Goal: Task Accomplishment & Management: Use online tool/utility

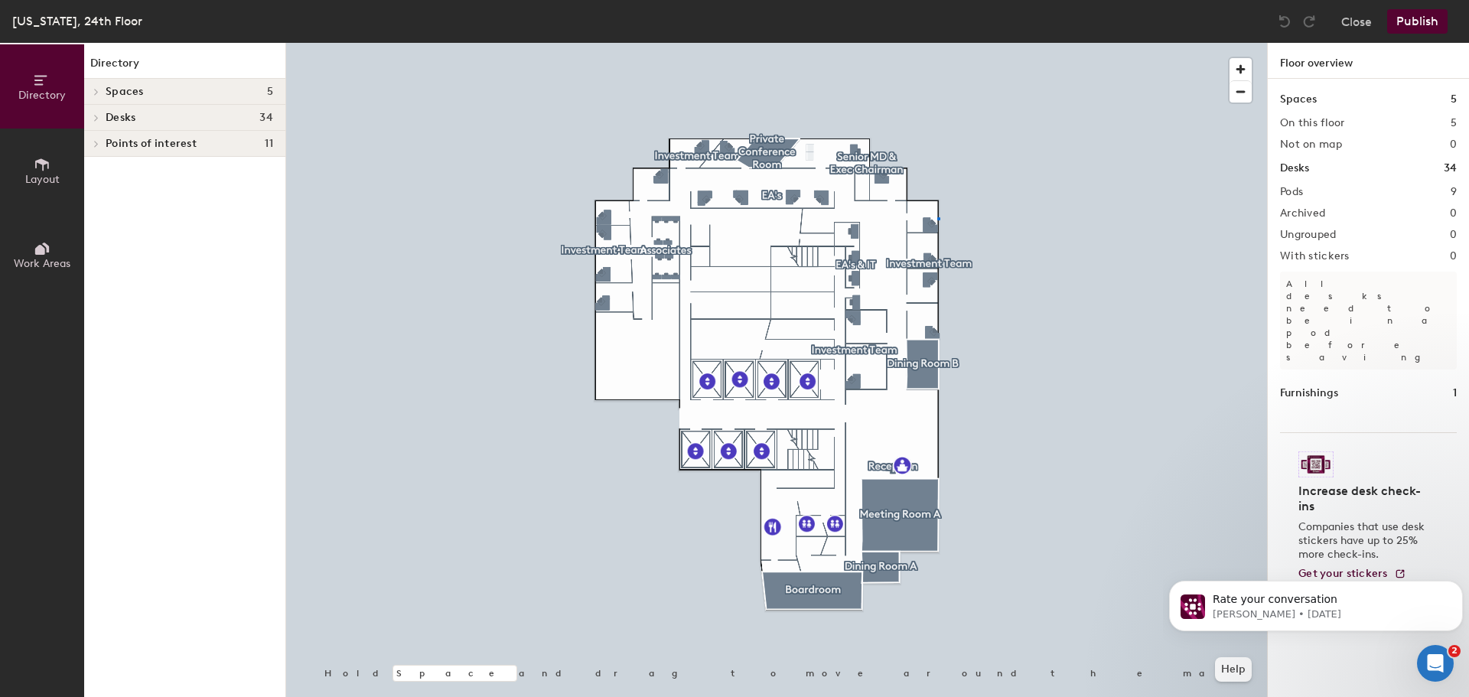
click at [937, 43] on div at bounding box center [776, 43] width 981 height 0
click at [932, 43] on div at bounding box center [776, 43] width 981 height 0
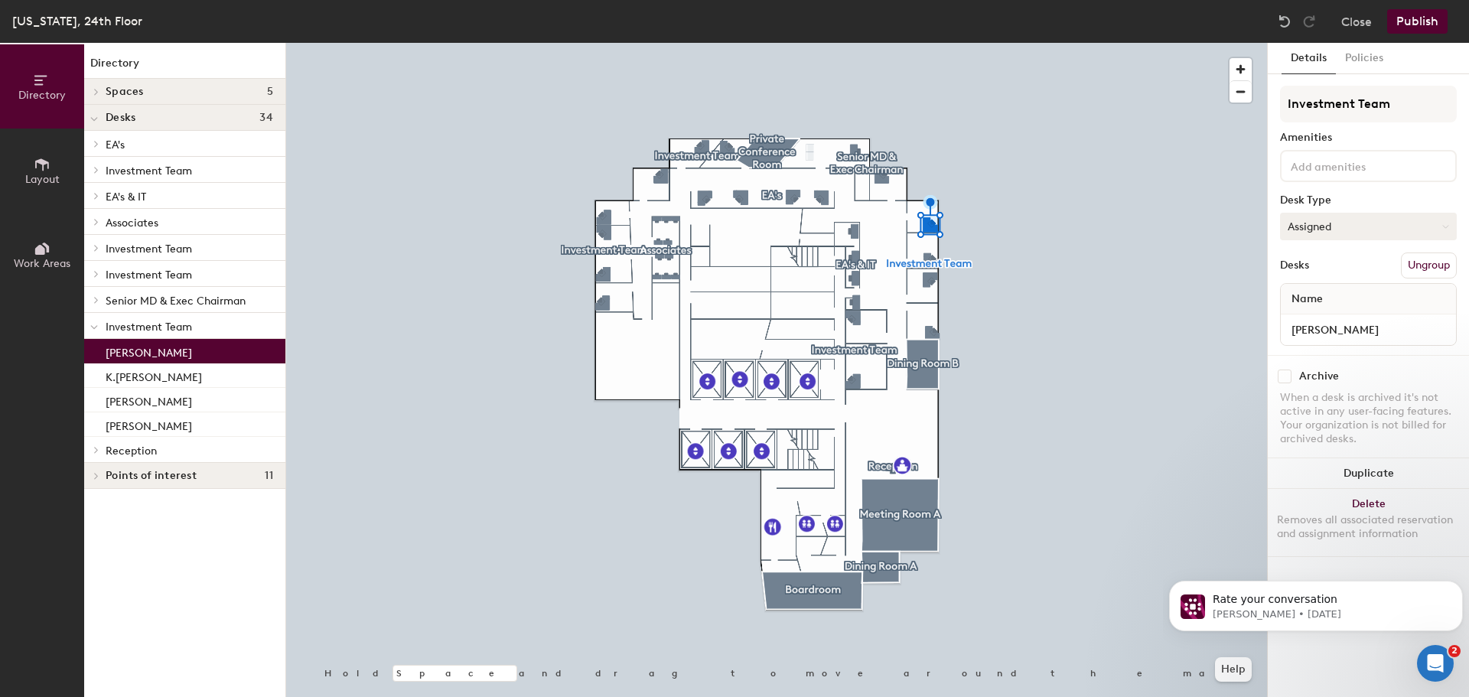
click at [1342, 230] on button "Assigned" at bounding box center [1368, 227] width 177 height 28
drag, startPoint x: 1334, startPoint y: 316, endPoint x: 1354, endPoint y: 331, distance: 24.6
click at [1334, 316] on div "Hoteled" at bounding box center [1357, 319] width 153 height 23
click at [1329, 333] on input "[PERSON_NAME]" at bounding box center [1368, 329] width 169 height 21
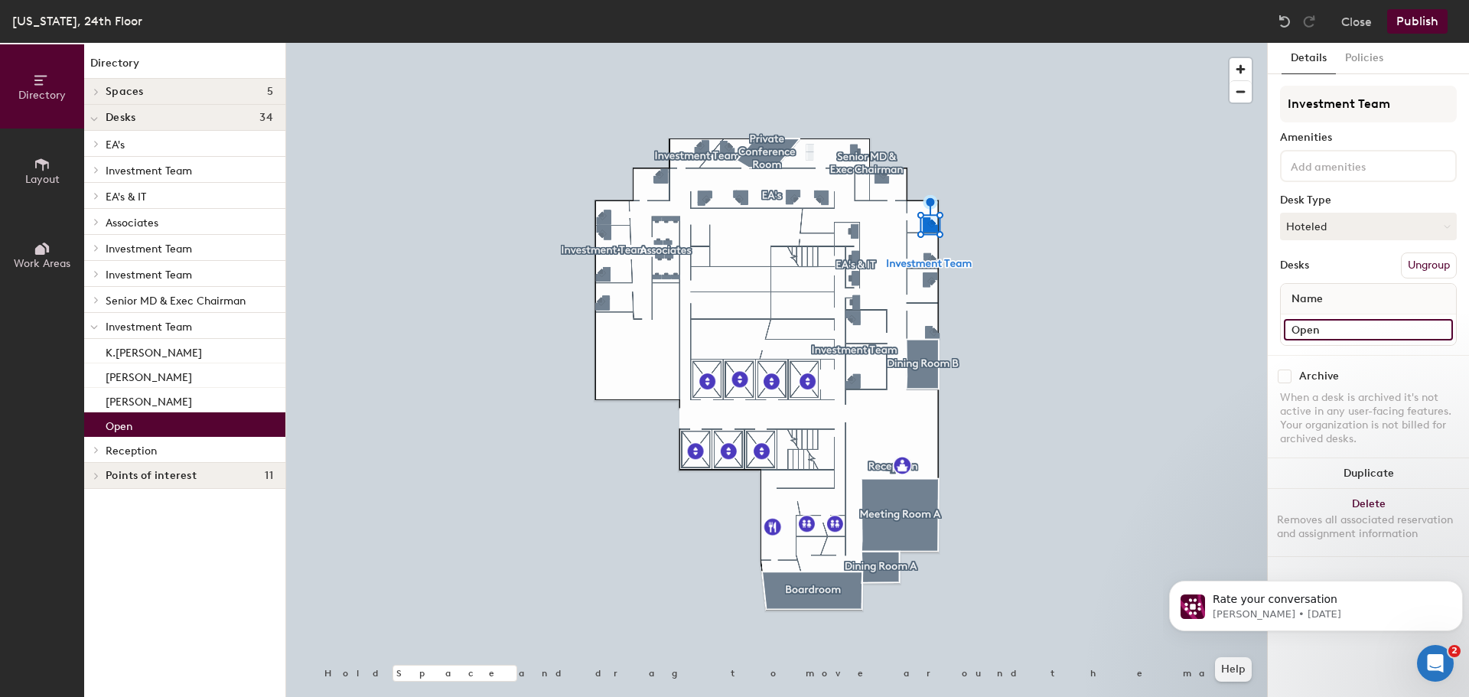
type input "Open"
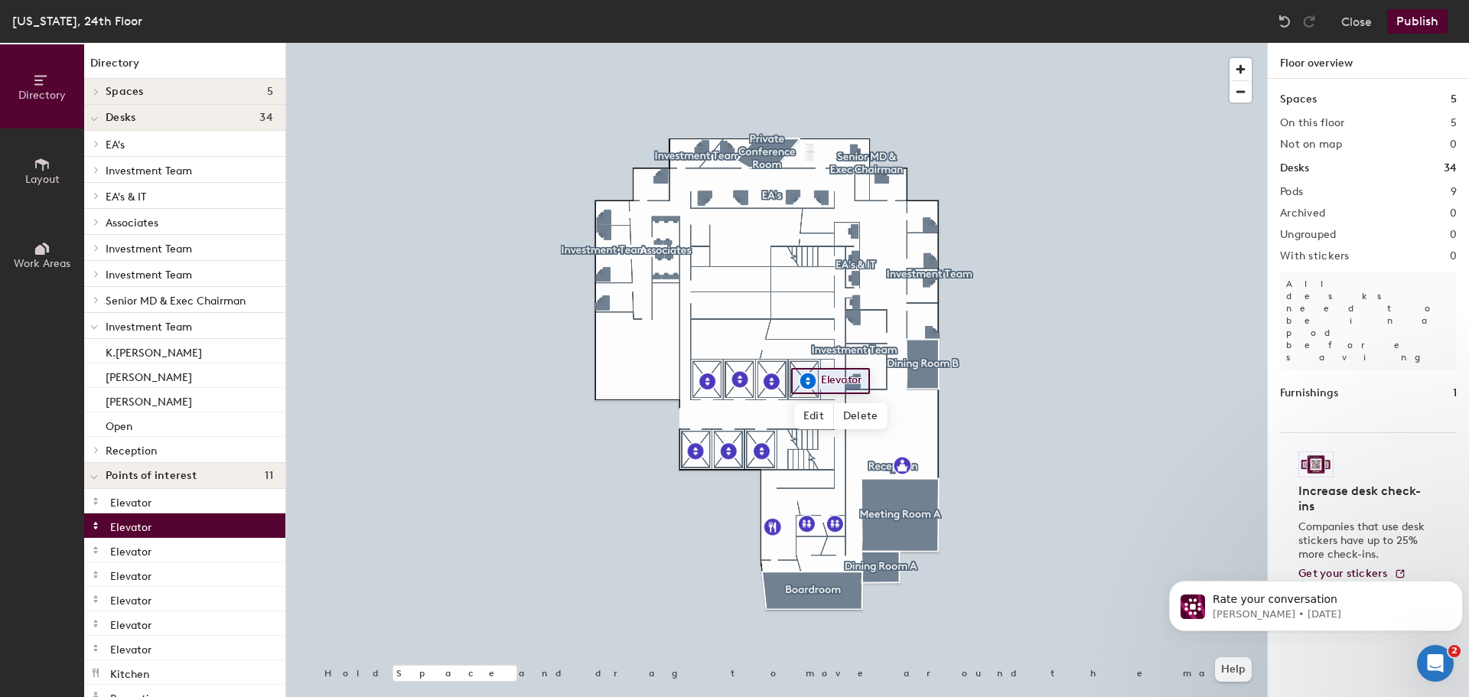
click at [1417, 19] on button "Publish" at bounding box center [1417, 21] width 60 height 24
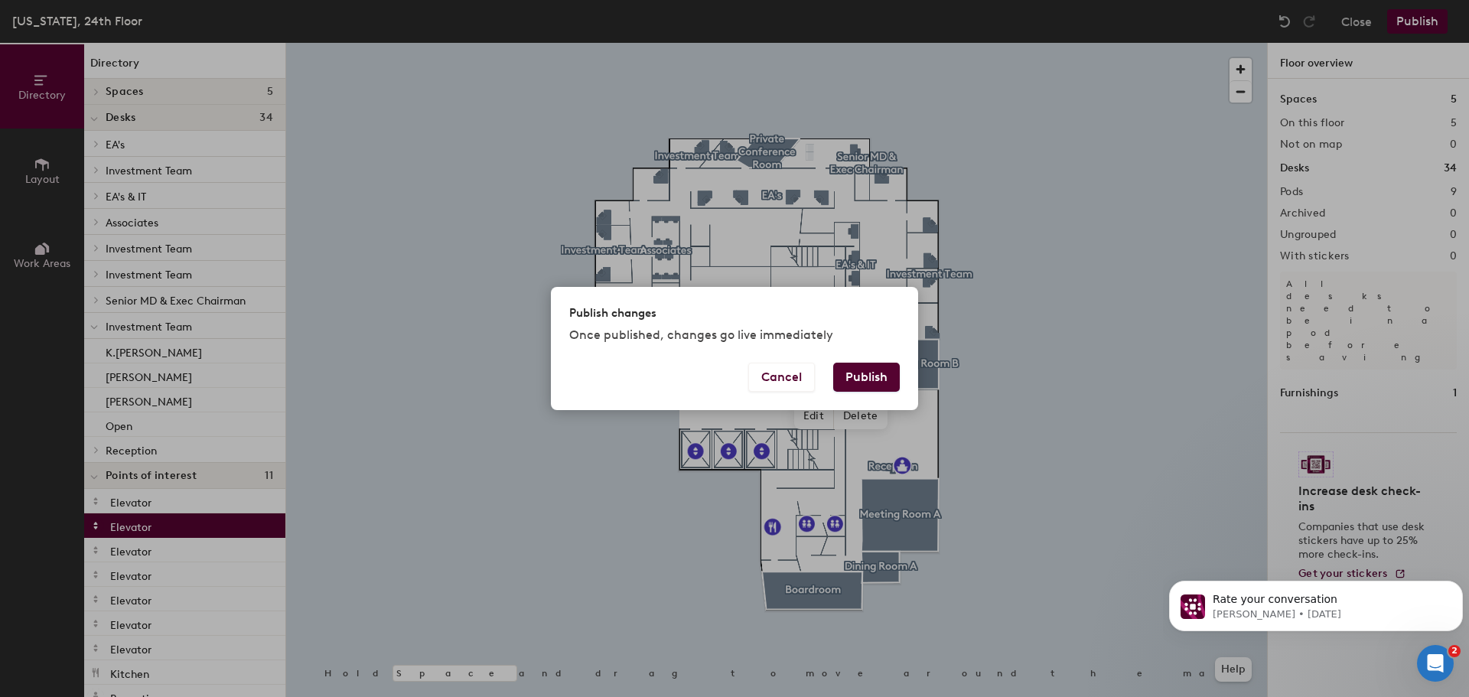
click at [875, 370] on button "Publish" at bounding box center [866, 377] width 67 height 29
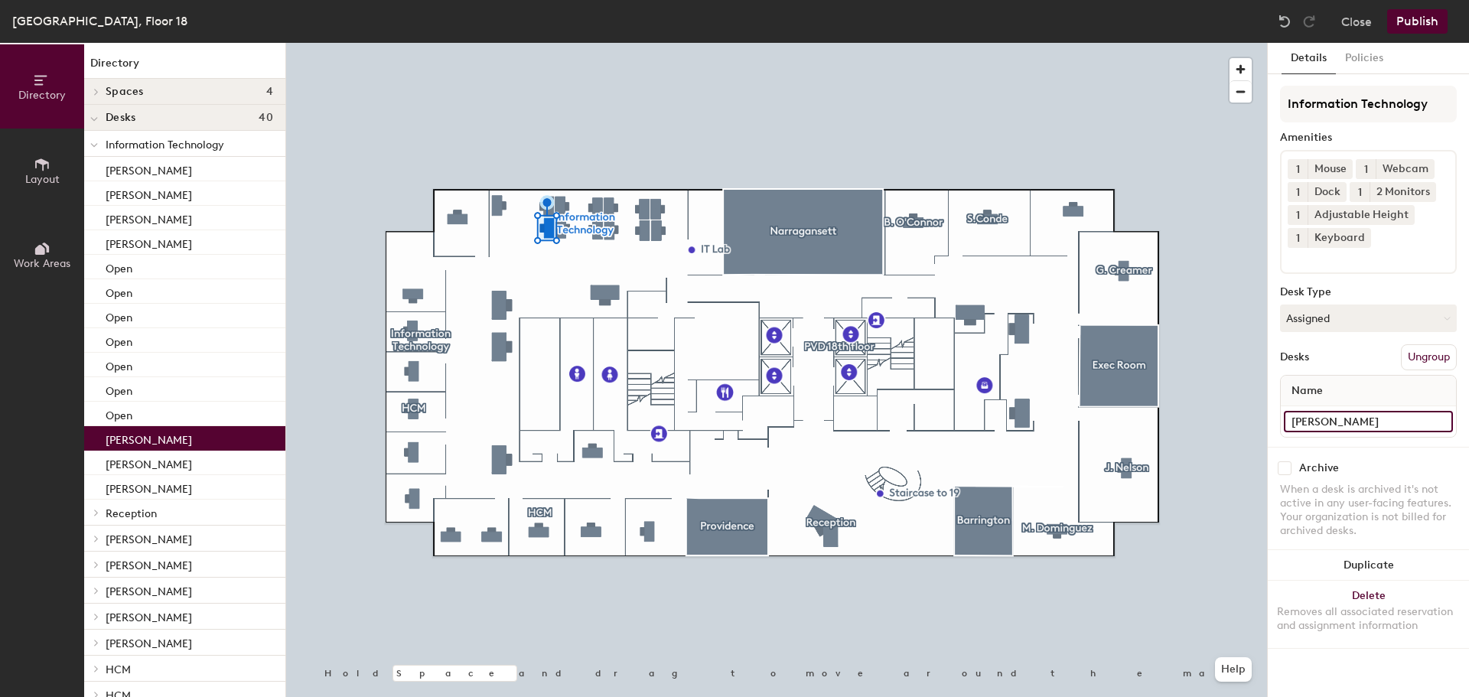
click at [1326, 425] on input "[PERSON_NAME]" at bounding box center [1368, 421] width 169 height 21
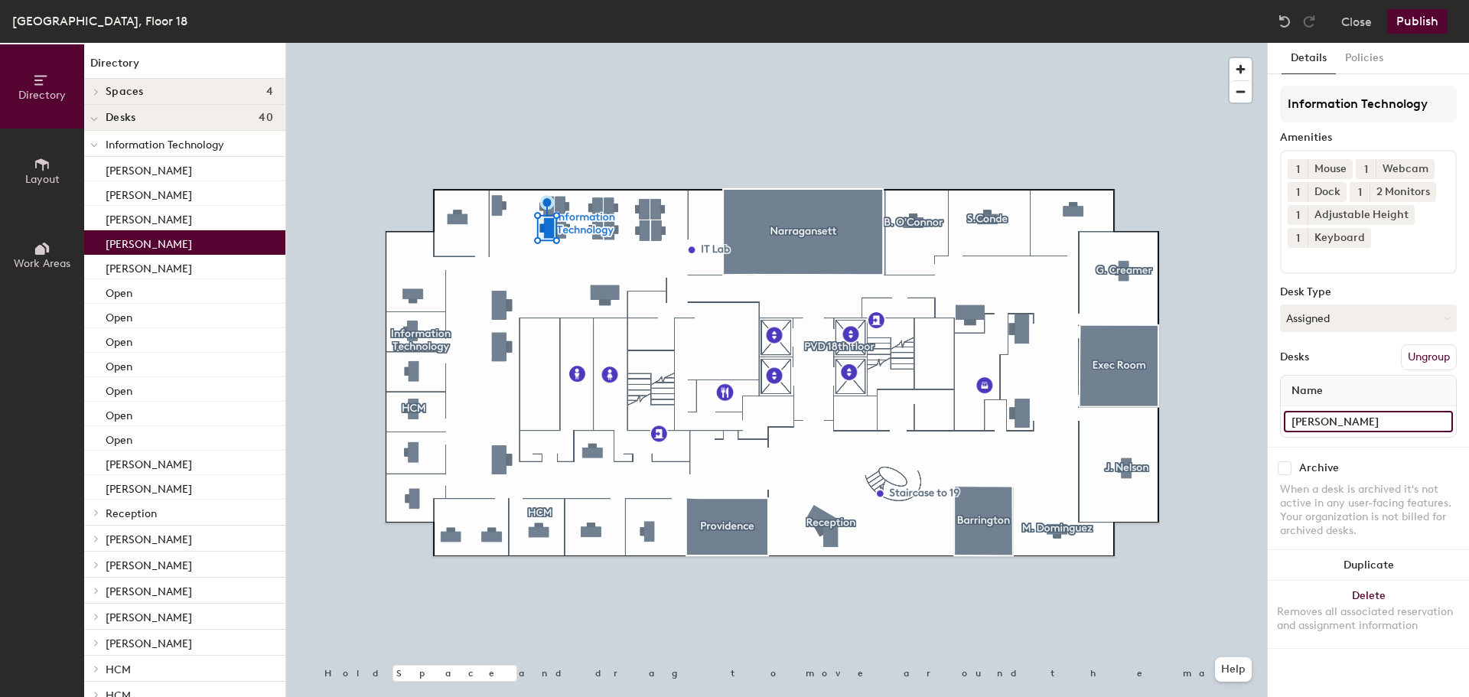
type input "[PERSON_NAME]"
click at [1417, 13] on button "Publish" at bounding box center [1417, 21] width 60 height 24
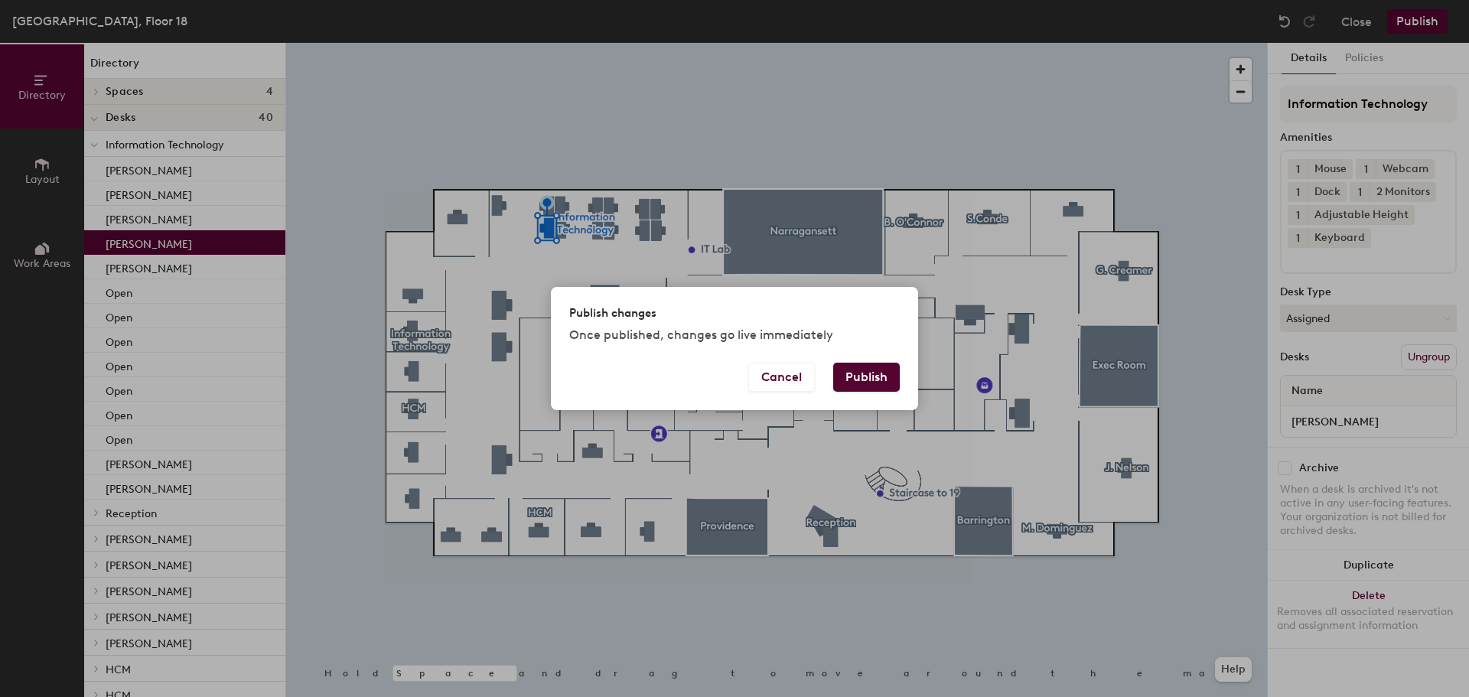
click at [862, 375] on button "Publish" at bounding box center [866, 377] width 67 height 29
